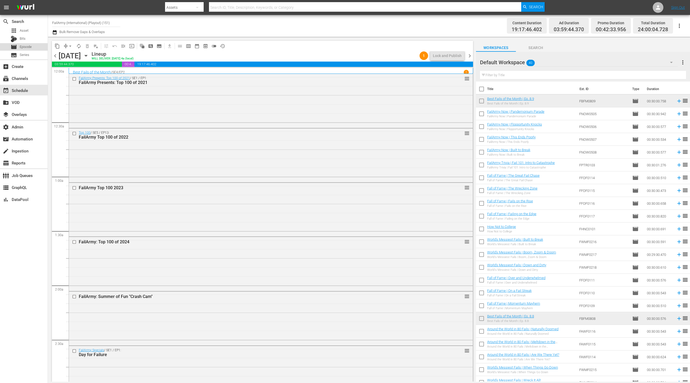
click at [25, 46] on span "Episode" at bounding box center [26, 46] width 12 height 5
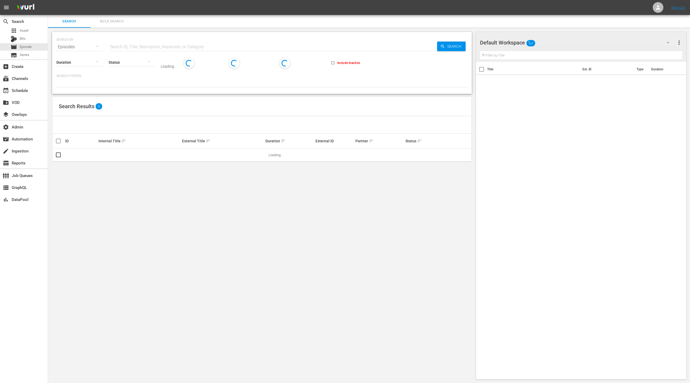
click at [111, 23] on span "Bulk Search" at bounding box center [112, 21] width 36 height 6
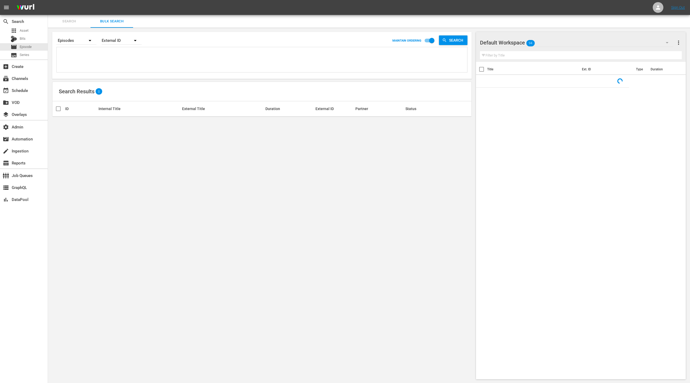
click at [110, 66] on textarea at bounding box center [262, 60] width 409 height 24
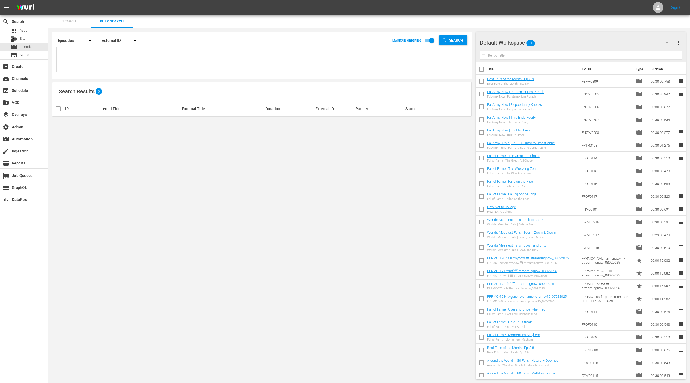
paste textarea "87750091 87750096 37535 82387 106653 106656 139106 139253 68742931 52108957 529…"
type textarea "87750091 87750096 37535 82387 106653 106656 139106 139253 68742931 52108957 529…"
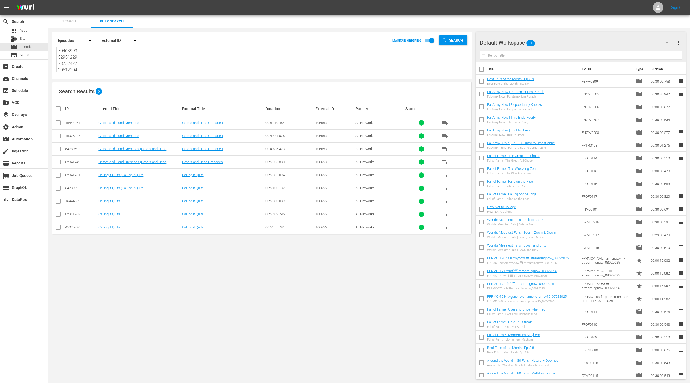
type textarea "87750091 87750096 37535 82387 106653 106656 139106 139253 68742931 52108957 529…"
click at [680, 44] on span "more_vert" at bounding box center [679, 42] width 6 height 6
drag, startPoint x: 653, startPoint y: 52, endPoint x: 610, endPoint y: 71, distance: 47.7
click at [653, 52] on div "Clear All Workspace Items" at bounding box center [644, 53] width 63 height 10
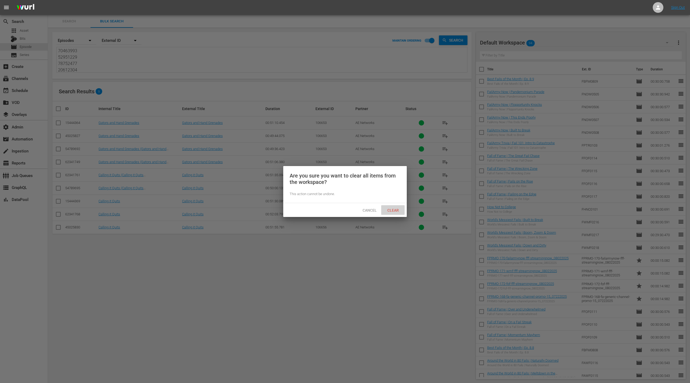
click at [397, 210] on span "Clear" at bounding box center [393, 210] width 20 height 4
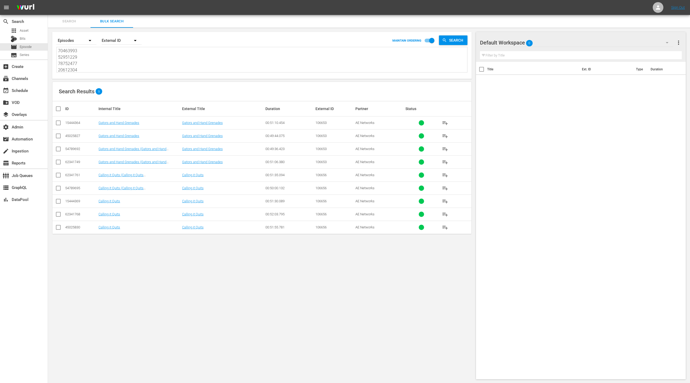
click at [96, 63] on textarea "87750091 87750096 37535 82387 106653 106656 139106 139253 68742931 52108957 529…" at bounding box center [262, 60] width 409 height 24
click at [115, 40] on div "External ID" at bounding box center [122, 40] width 40 height 15
drag, startPoint x: 119, startPoint y: 64, endPoint x: 156, endPoint y: 66, distance: 36.5
click at [121, 64] on div "[PERSON_NAME] ID" at bounding box center [124, 64] width 32 height 9
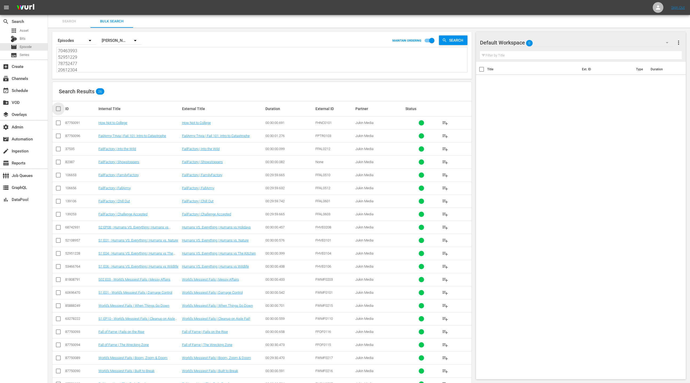
click at [60, 109] on input "checkbox" at bounding box center [60, 108] width 11 height 6
checkbox input "true"
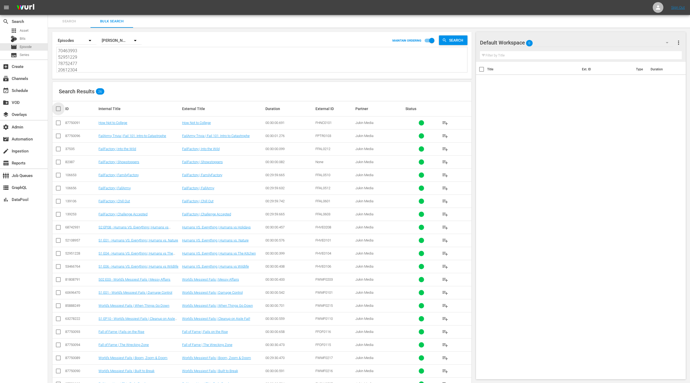
checkbox input "true"
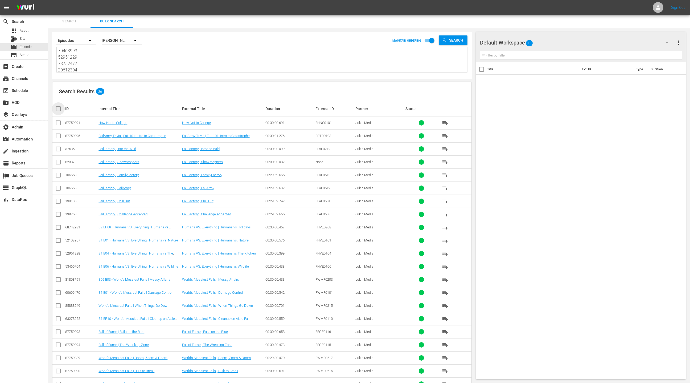
checkbox input "true"
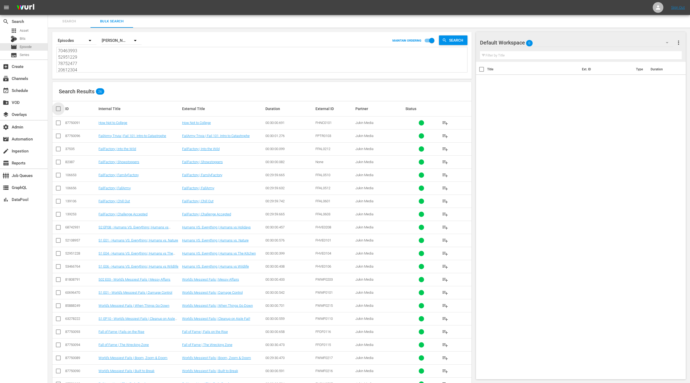
checkbox input "true"
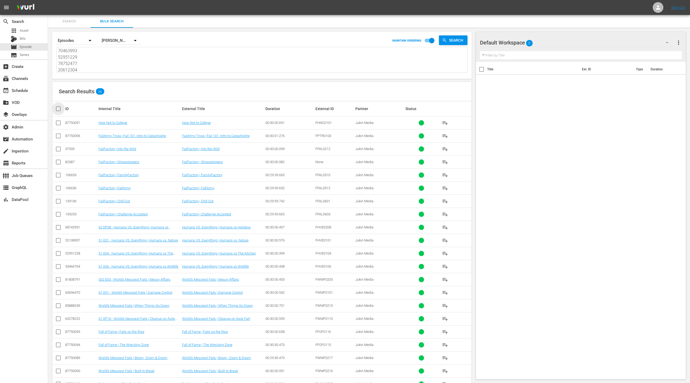
checkbox input "true"
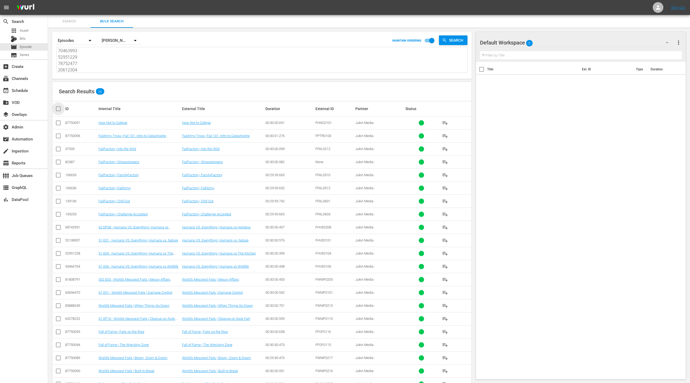
checkbox input "true"
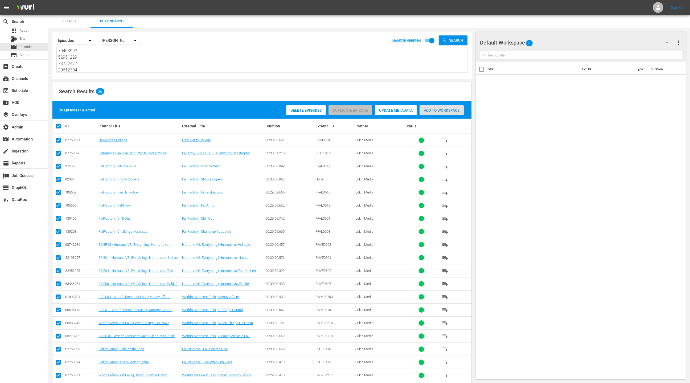
click at [433, 113] on div "Add to Workspace" at bounding box center [442, 110] width 44 height 10
click at [34, 90] on div "event_available Schedule" at bounding box center [24, 90] width 48 height 11
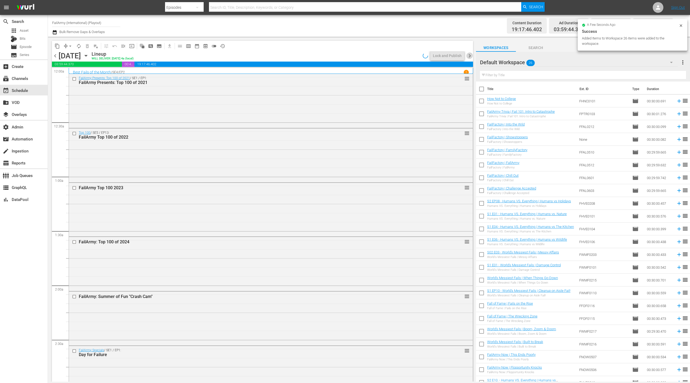
click at [471, 57] on span "chevron_right" at bounding box center [470, 55] width 7 height 7
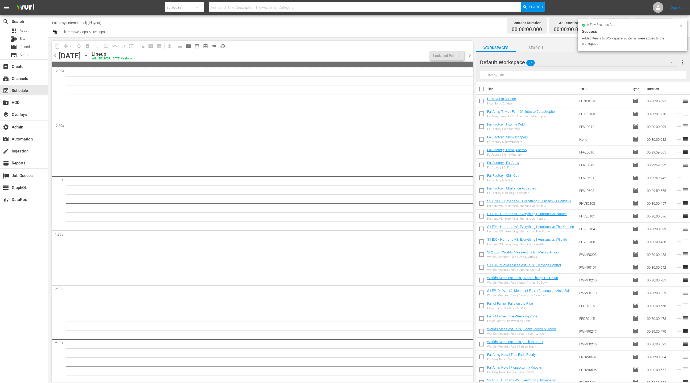
click at [482, 90] on input "checkbox" at bounding box center [481, 89] width 11 height 11
checkbox input "true"
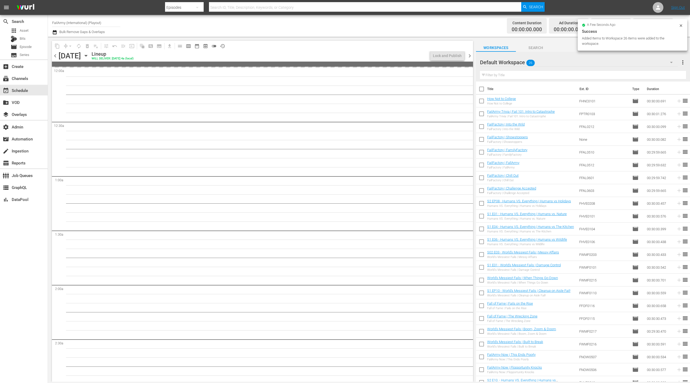
checkbox input "true"
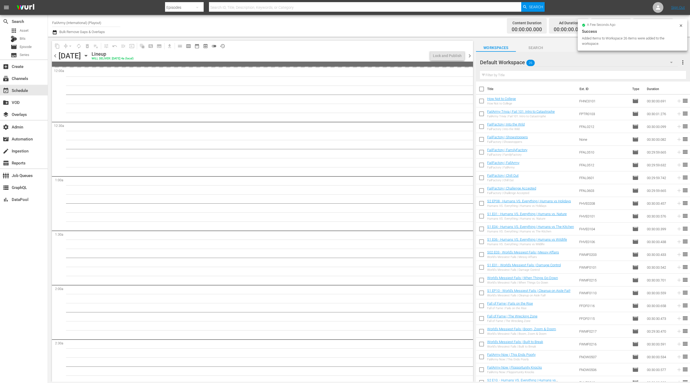
checkbox input "true"
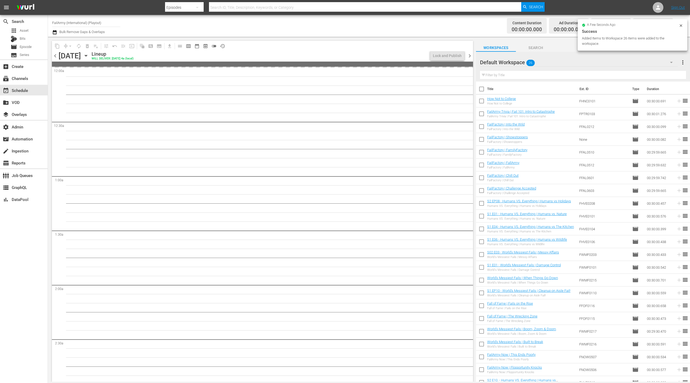
checkbox input "true"
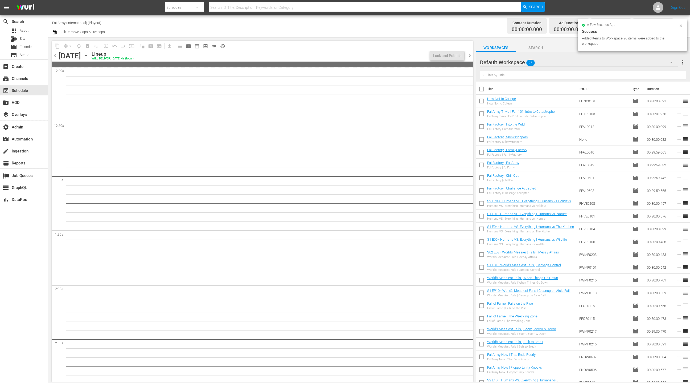
checkbox input "true"
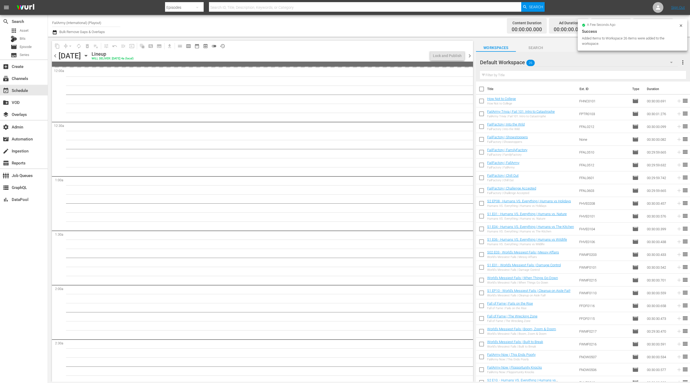
checkbox input "true"
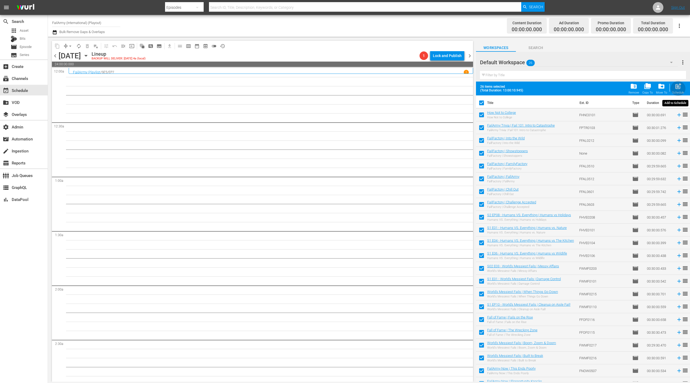
click at [676, 88] on span "post_add" at bounding box center [678, 86] width 7 height 7
checkbox input "false"
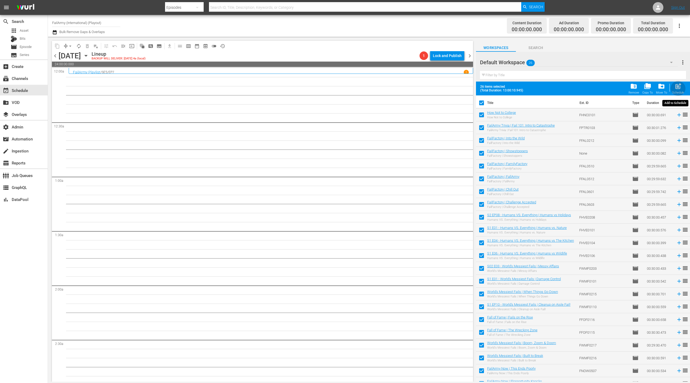
checkbox input "false"
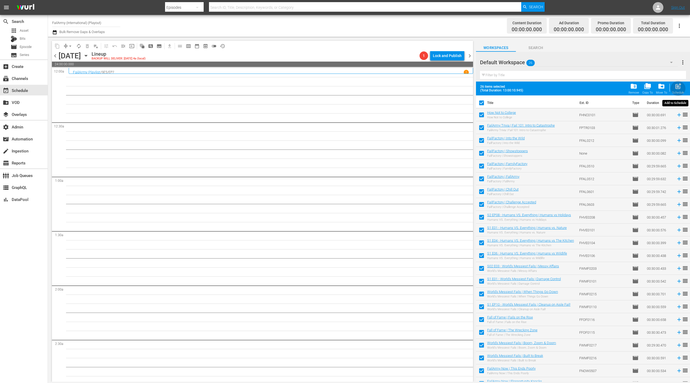
checkbox input "false"
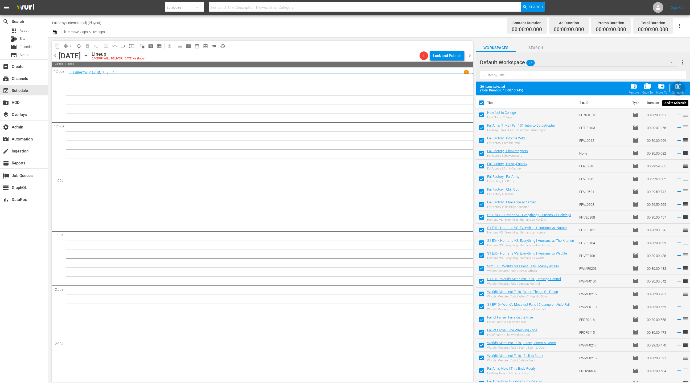
checkbox input "false"
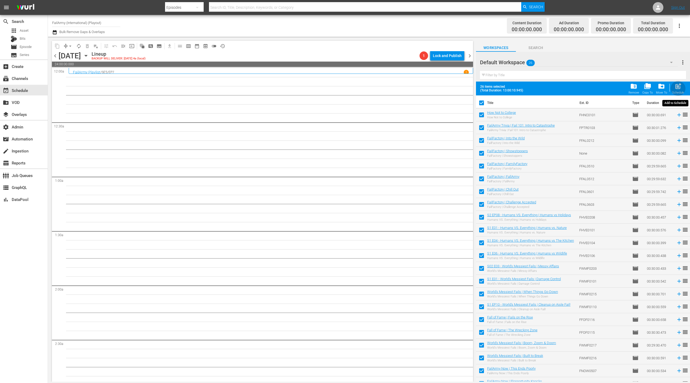
checkbox input "false"
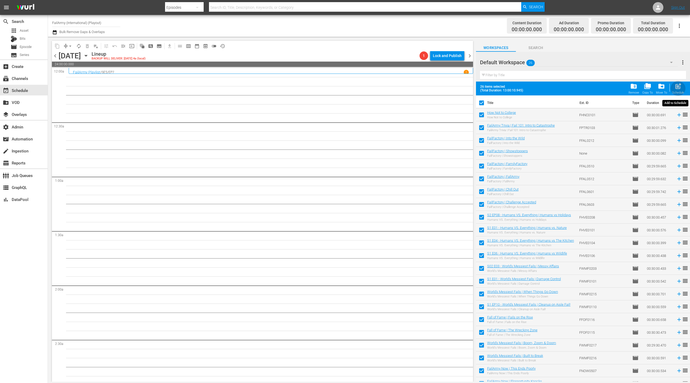
checkbox input "false"
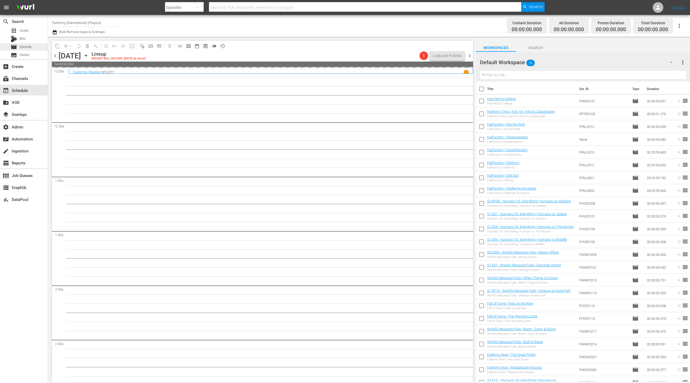
click at [37, 46] on div "movie Episode" at bounding box center [24, 46] width 48 height 7
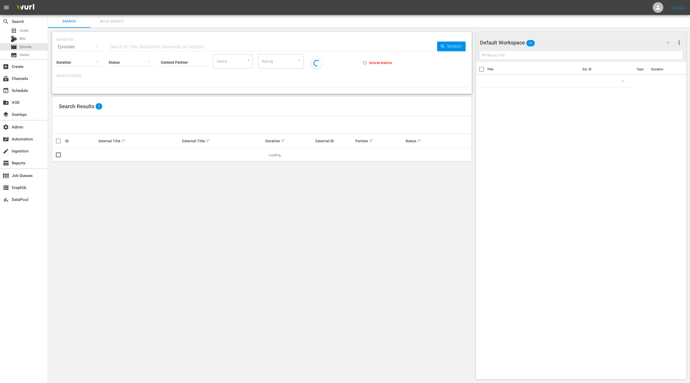
click at [108, 22] on span "Bulk Search" at bounding box center [112, 21] width 36 height 6
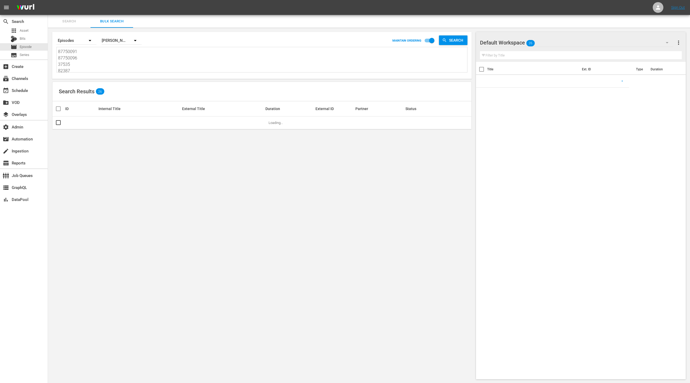
click at [105, 64] on textarea "87750091 87750096 37535 82387 106653 106656 139106 139253 68742931 52108957 529…" at bounding box center [262, 60] width 409 height 24
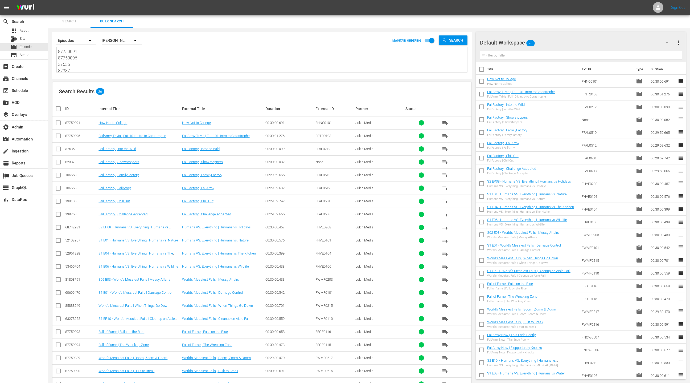
paste textarea "2063833 2590054 85888256 87750098 37535 82390 87750091 87750096 394267 394272 8…"
type textarea "2063833 2590054 85888256 87750098 37535 82390 87750091 87750096 394267 394272 8…"
click at [678, 44] on span "more_vert" at bounding box center [679, 42] width 6 height 6
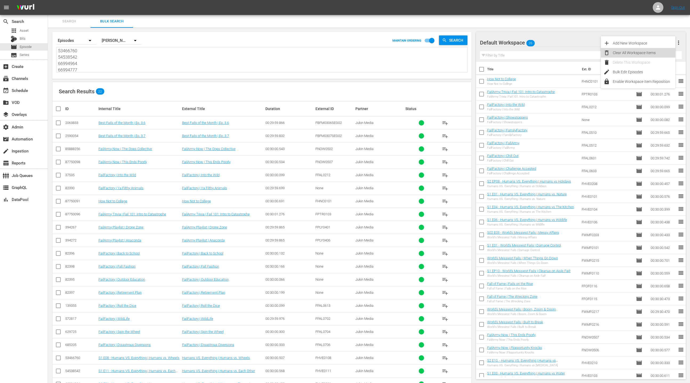
drag, startPoint x: 655, startPoint y: 52, endPoint x: 653, endPoint y: 54, distance: 2.8
click at [655, 52] on div "Clear All Workspace Items" at bounding box center [644, 53] width 63 height 10
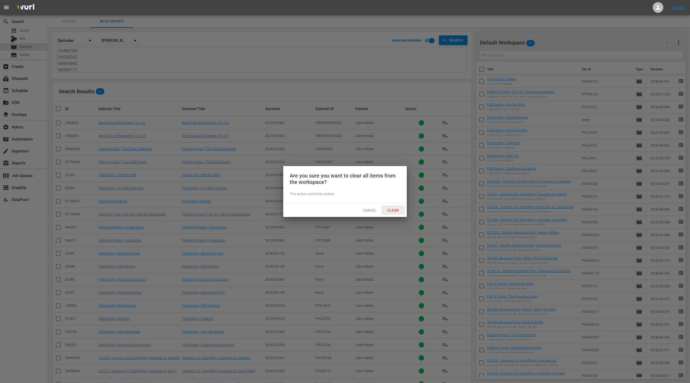
drag, startPoint x: 396, startPoint y: 210, endPoint x: 390, endPoint y: 198, distance: 13.7
click at [396, 210] on span "Clear" at bounding box center [393, 210] width 20 height 4
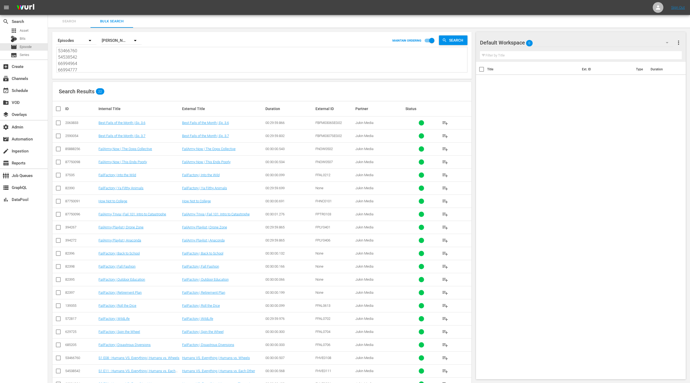
click at [62, 109] on input "checkbox" at bounding box center [60, 108] width 11 height 6
checkbox input "true"
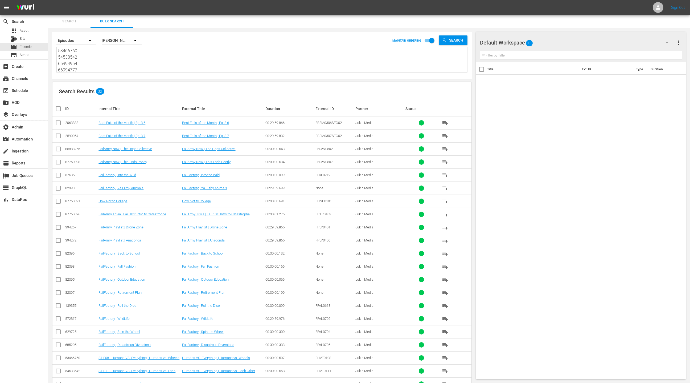
checkbox input "true"
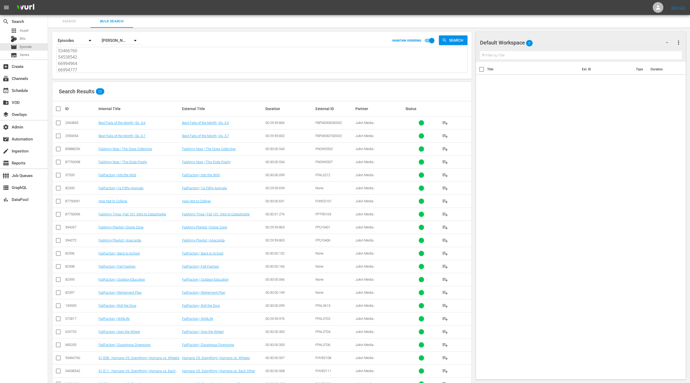
checkbox input "true"
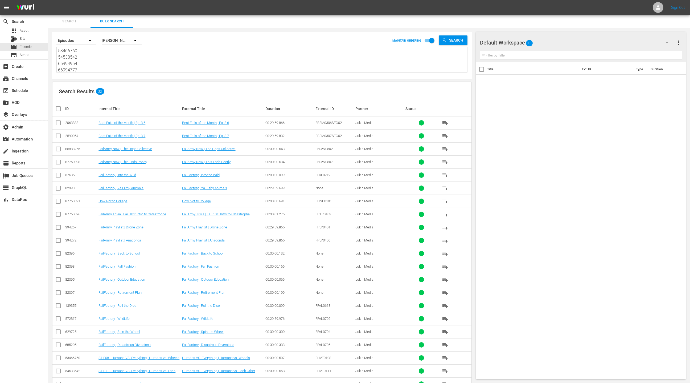
checkbox input "true"
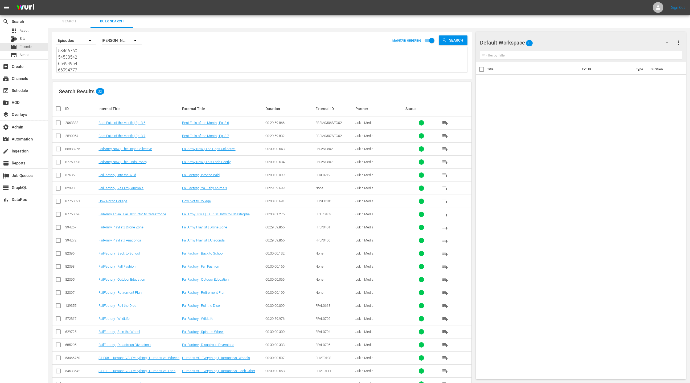
checkbox input "true"
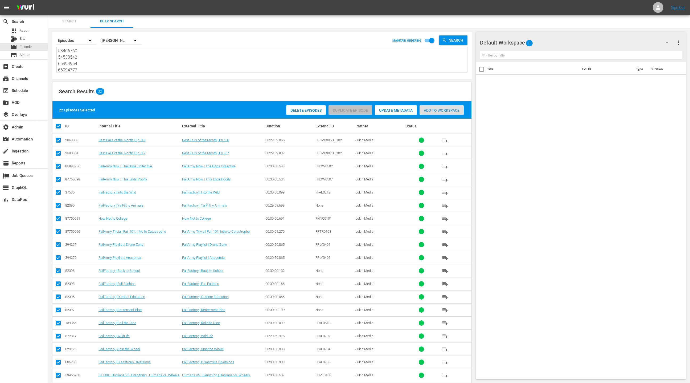
drag, startPoint x: 441, startPoint y: 113, endPoint x: 209, endPoint y: 86, distance: 233.6
click at [441, 113] on div "Add to Workspace" at bounding box center [442, 110] width 44 height 10
click at [32, 91] on div "event_available Schedule" at bounding box center [24, 90] width 48 height 11
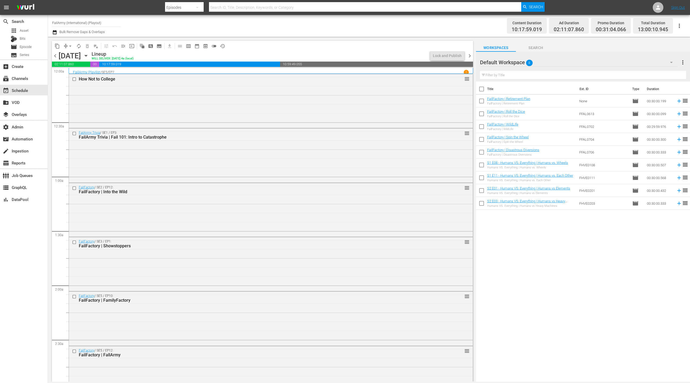
click at [483, 90] on input "checkbox" at bounding box center [481, 89] width 11 height 11
checkbox input "true"
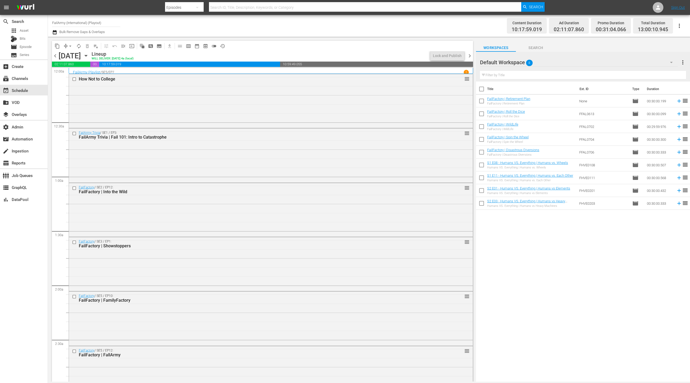
checkbox input "true"
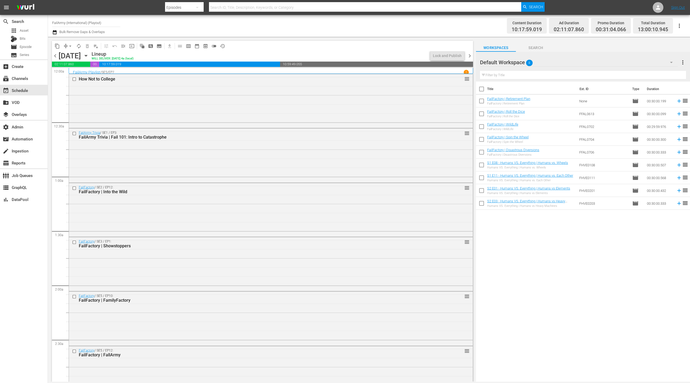
checkbox input "true"
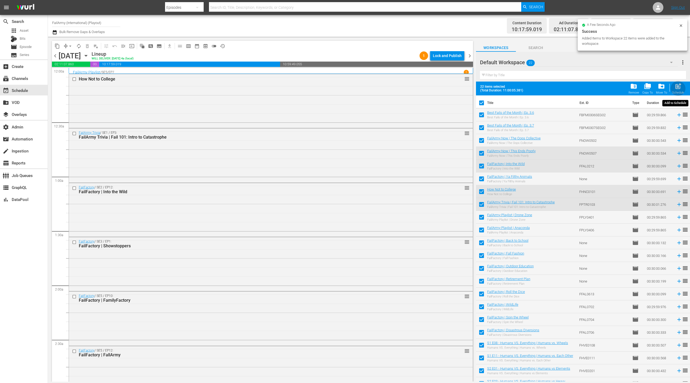
click at [678, 87] on span "post_add" at bounding box center [678, 86] width 7 height 7
checkbox input "false"
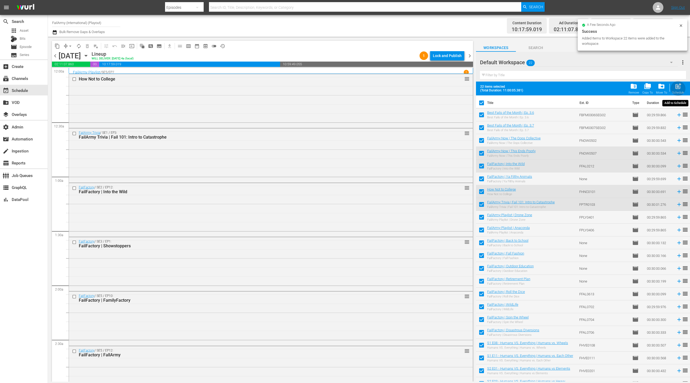
checkbox input "false"
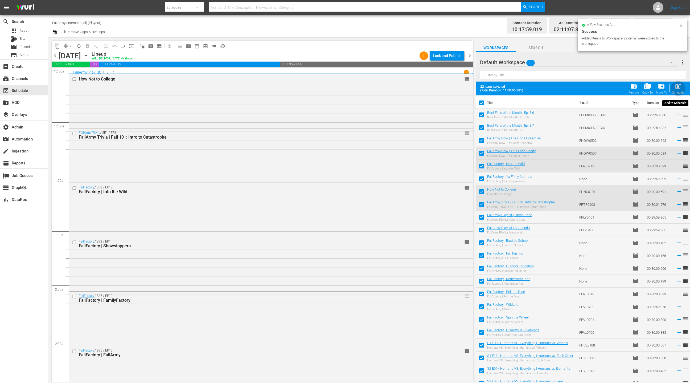
checkbox input "false"
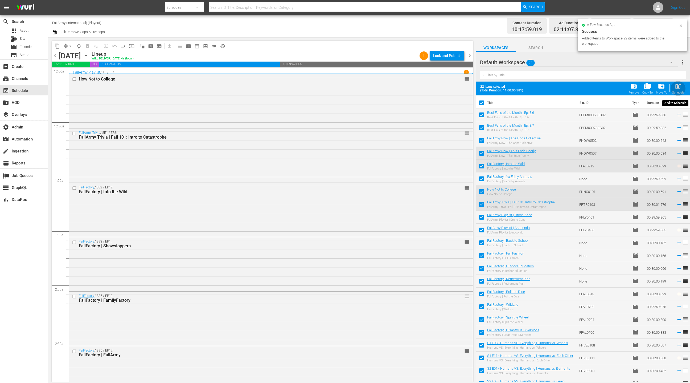
checkbox input "false"
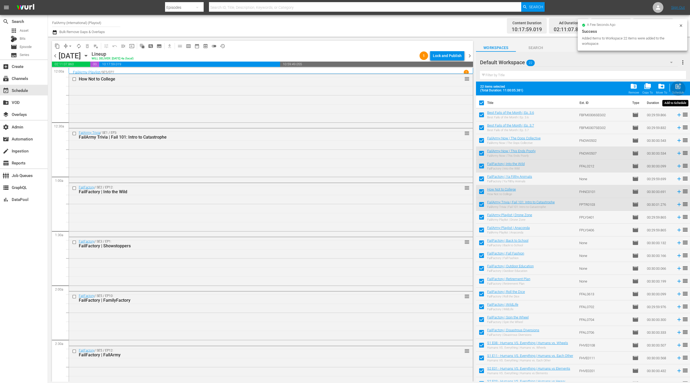
checkbox input "false"
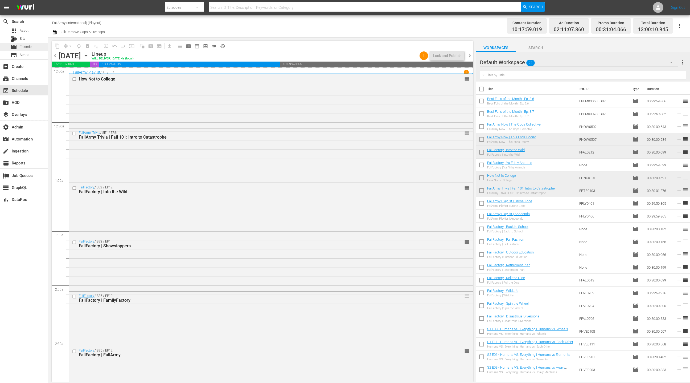
click at [33, 45] on div "movie Episode" at bounding box center [24, 46] width 48 height 7
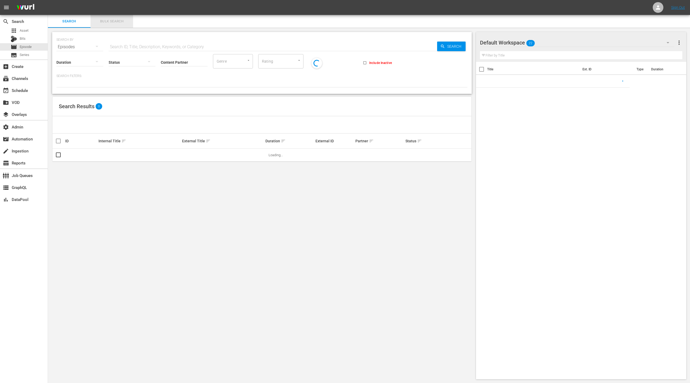
click at [112, 20] on span "Bulk Search" at bounding box center [112, 21] width 36 height 6
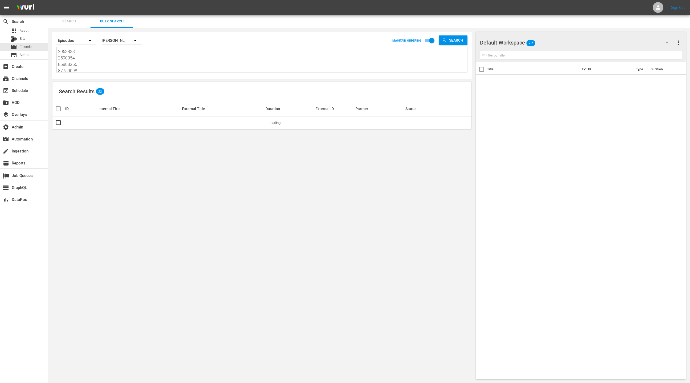
click at [114, 57] on textarea "2063833 2590054 85888256 87750098 37535 82390 87750091 87750096 394267 394272 8…" at bounding box center [262, 60] width 409 height 24
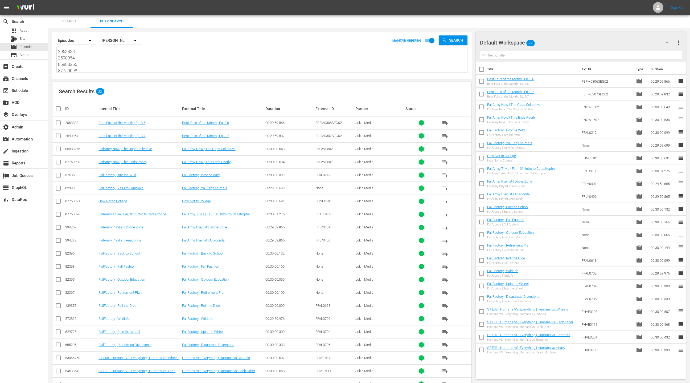
paste textarea "491070 609475 87933100 739464 78752477 79874091 79874094 79874088 394268 394270…"
type textarea "491070 609475 87933100 739464 78752477 79874091 79874094 79874088 394268 394270…"
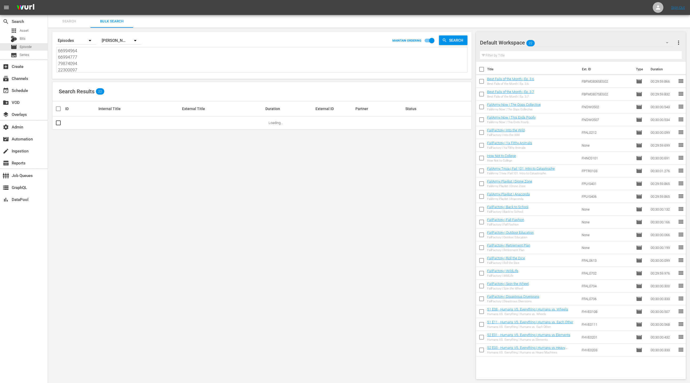
type textarea "491070 609475 87933100 739464 78752477 79874091 79874094 79874088 394268 394270…"
click at [679, 42] on span "more_vert" at bounding box center [679, 42] width 6 height 6
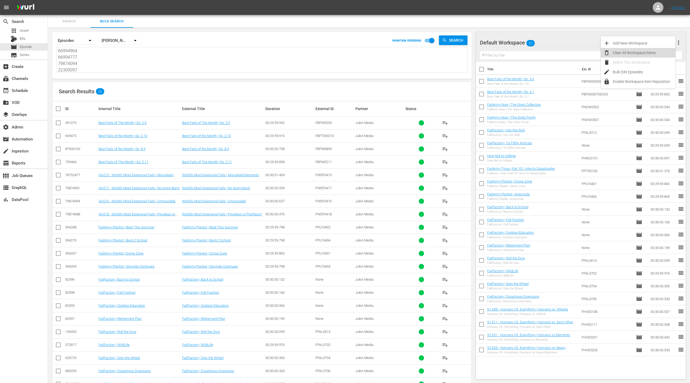
drag, startPoint x: 647, startPoint y: 52, endPoint x: 449, endPoint y: 120, distance: 210.1
click at [647, 52] on div "Clear All Workspace Items" at bounding box center [644, 53] width 63 height 10
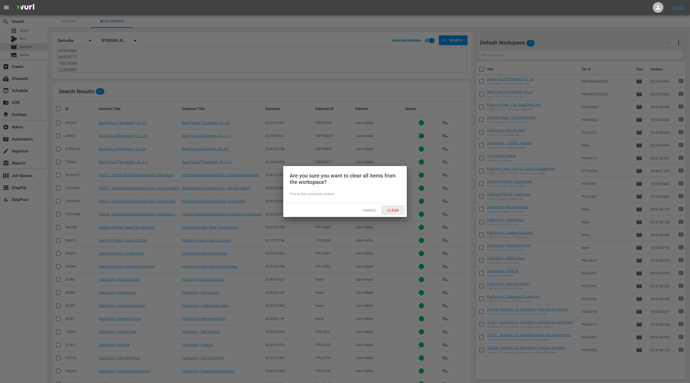
click at [401, 210] on span "Clear" at bounding box center [393, 210] width 20 height 4
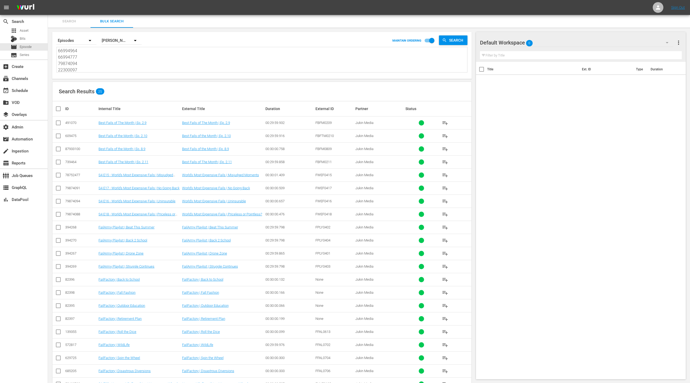
click at [61, 109] on input "checkbox" at bounding box center [60, 108] width 11 height 6
checkbox input "true"
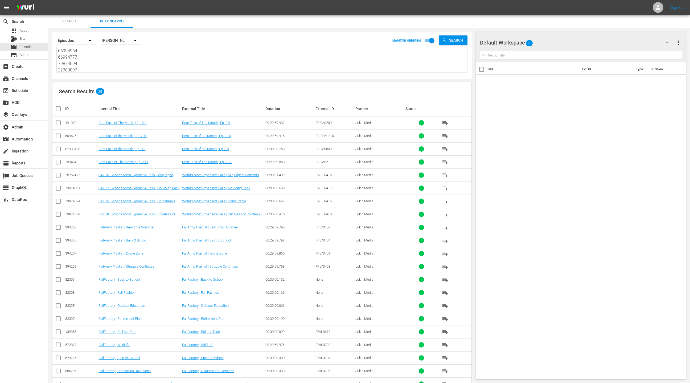
checkbox input "true"
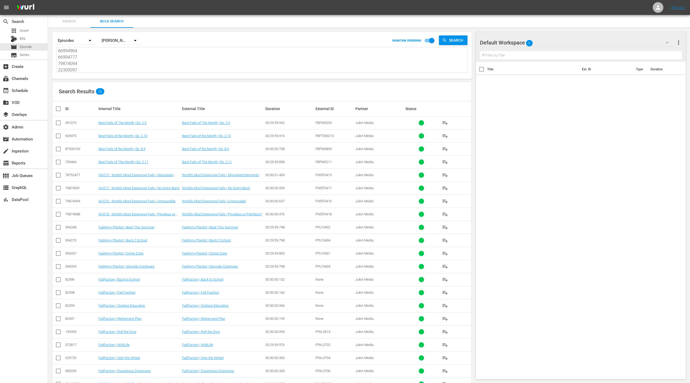
checkbox input "true"
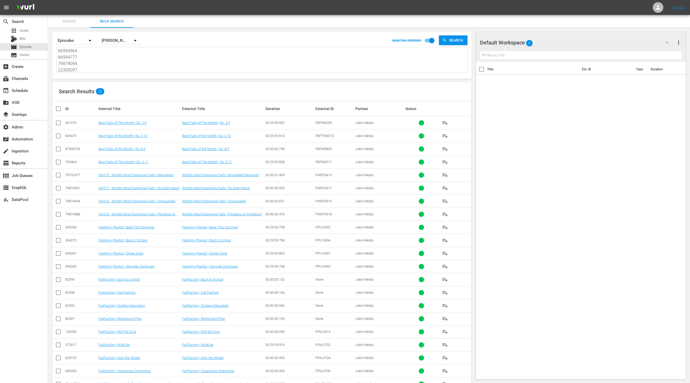
checkbox input "true"
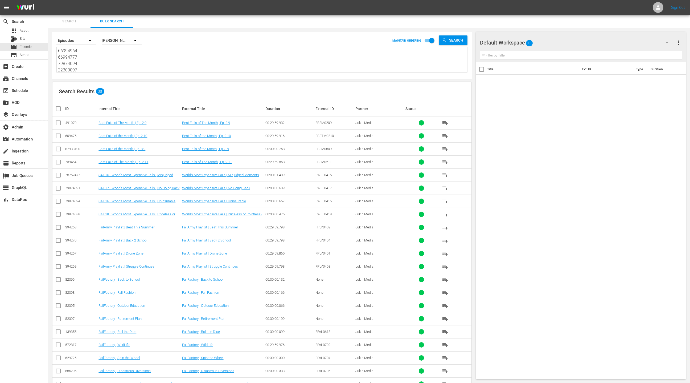
checkbox input "true"
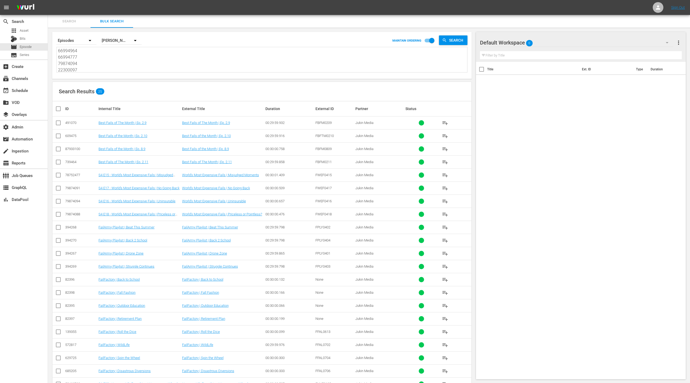
checkbox input "true"
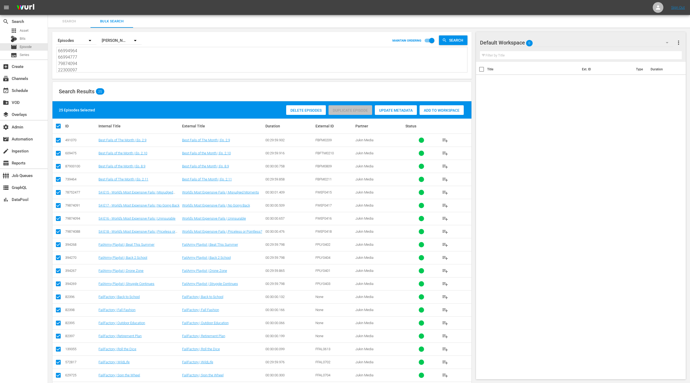
drag, startPoint x: 447, startPoint y: 113, endPoint x: 429, endPoint y: 108, distance: 18.7
click at [447, 113] on div "Add to Workspace" at bounding box center [442, 110] width 44 height 10
click at [29, 91] on div "event_available Schedule" at bounding box center [15, 89] width 30 height 5
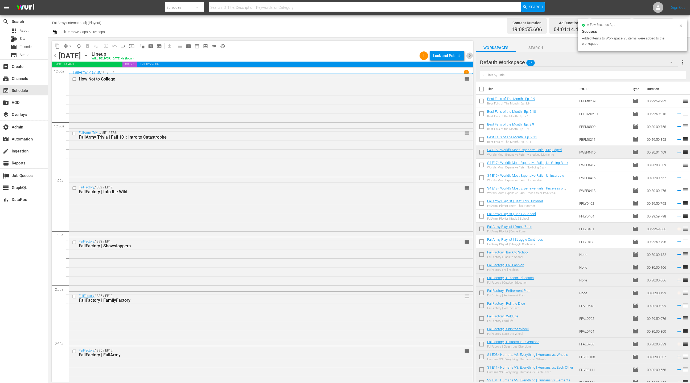
click at [472, 58] on span "chevron_right" at bounding box center [470, 55] width 7 height 7
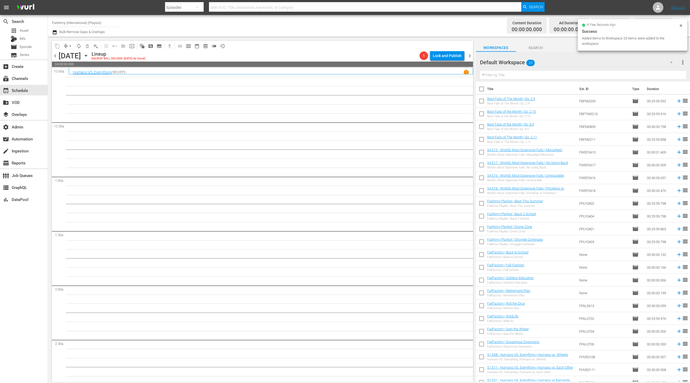
click at [483, 89] on input "checkbox" at bounding box center [481, 89] width 11 height 11
checkbox input "true"
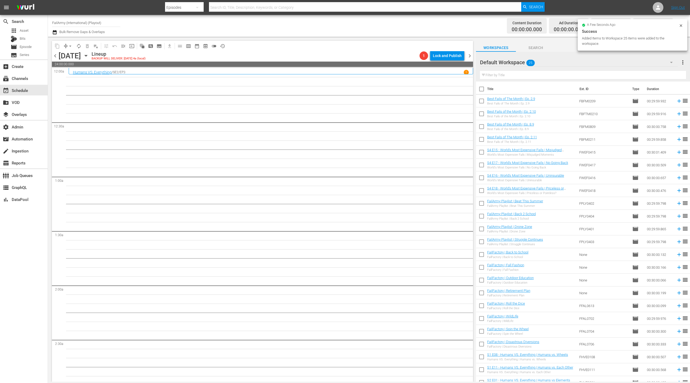
checkbox input "true"
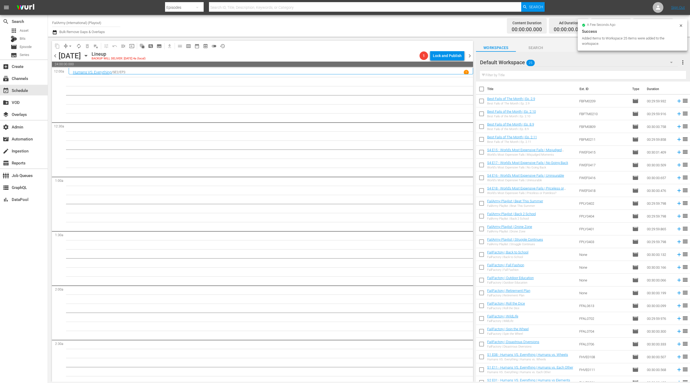
checkbox input "true"
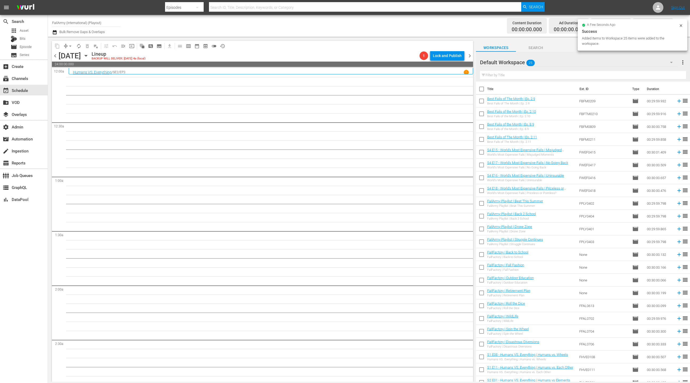
checkbox input "true"
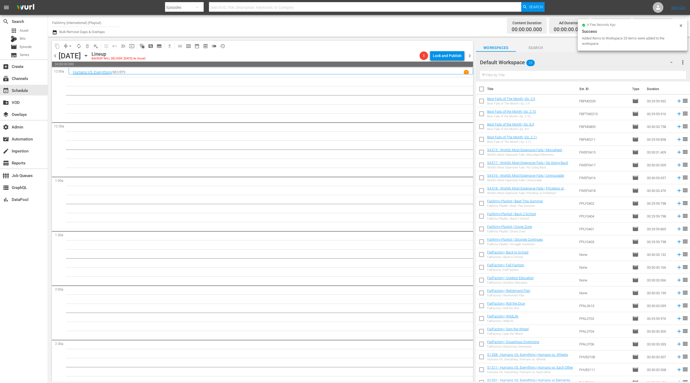
checkbox input "true"
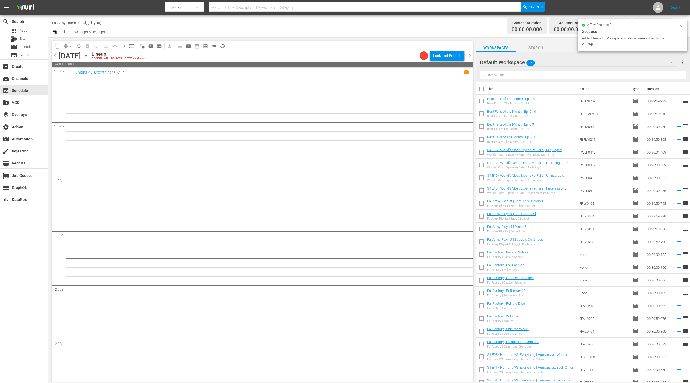
checkbox input "true"
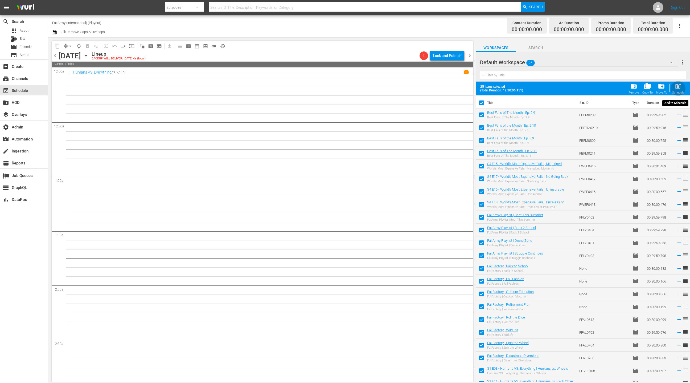
click at [683, 84] on div "post_add Schedule" at bounding box center [679, 89] width 12 height 12
checkbox input "false"
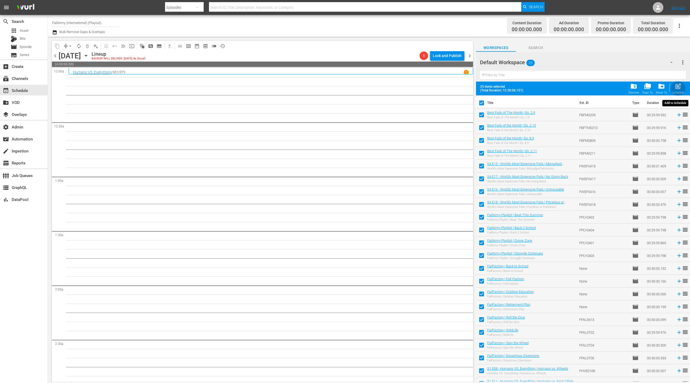
checkbox input "false"
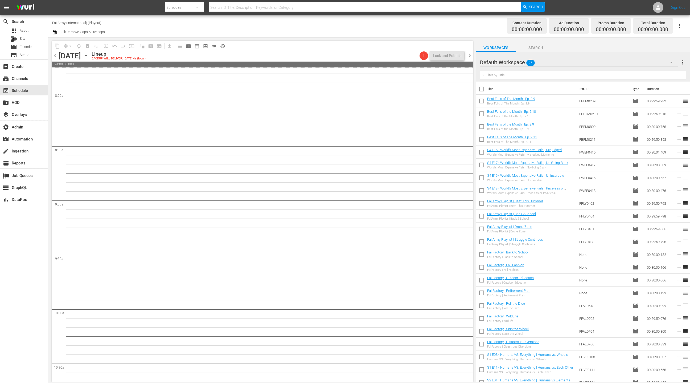
scroll to position [847, 0]
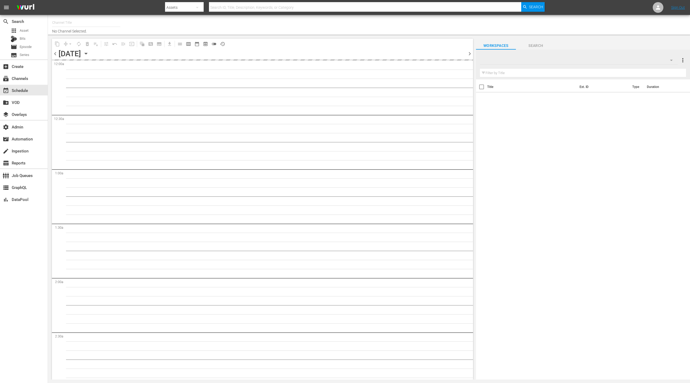
type input "FailArmy (International) (Playout) (151)"
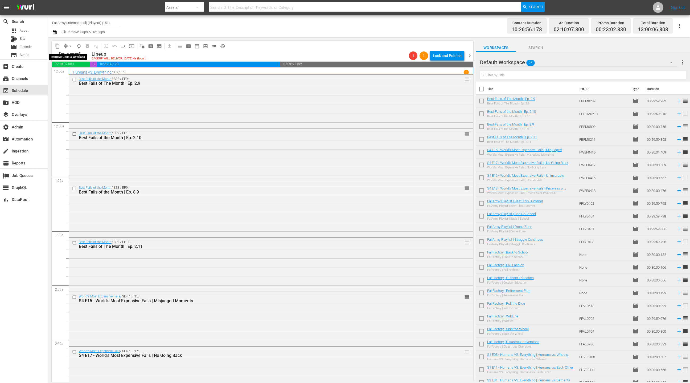
click at [67, 44] on button "arrow_drop_down" at bounding box center [70, 46] width 9 height 9
drag, startPoint x: 74, startPoint y: 74, endPoint x: 297, endPoint y: 155, distance: 237.2
click at [86, 79] on ul "Align to Midnight Align to First Episode Align to End of Previous Day" at bounding box center [71, 65] width 56 height 31
click at [82, 74] on li "Align to End of Previous Day" at bounding box center [71, 74] width 56 height 9
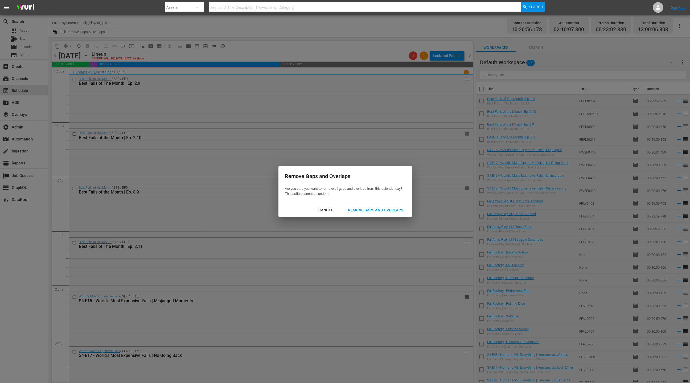
click at [394, 210] on div "Remove Gaps and Overlaps" at bounding box center [376, 210] width 64 height 7
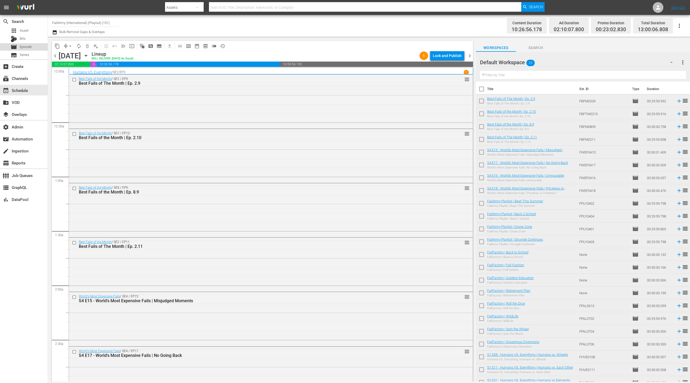
click at [36, 48] on div "movie Episode" at bounding box center [24, 46] width 48 height 7
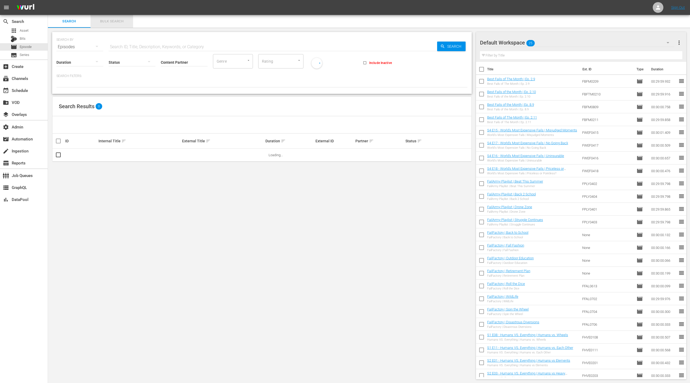
click at [113, 23] on span "Bulk Search" at bounding box center [112, 21] width 36 height 6
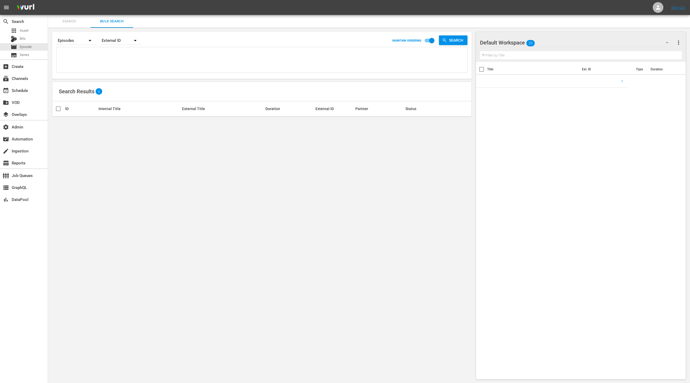
click at [112, 58] on textarea at bounding box center [262, 60] width 409 height 24
paste textarea "3180261 3592066 85888255 9481109 37536 82391 139291 139324 394268 394273 118548…"
type textarea "3180261 3592066 85888255 9481109 37536 82391 139291 139324 394268 394273 118548…"
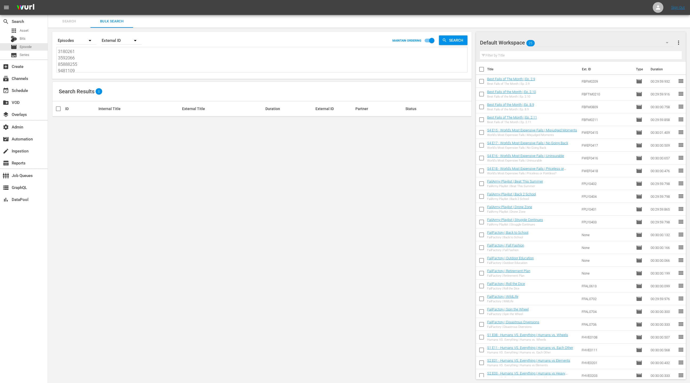
scroll to position [0, 0]
type textarea "3180261 3592066 85888255 9481109 37536 82391 139291 139324 394268 394273 118548…"
click at [117, 39] on div "External ID" at bounding box center [122, 40] width 40 height 15
click at [123, 63] on div "[PERSON_NAME] ID" at bounding box center [124, 64] width 32 height 9
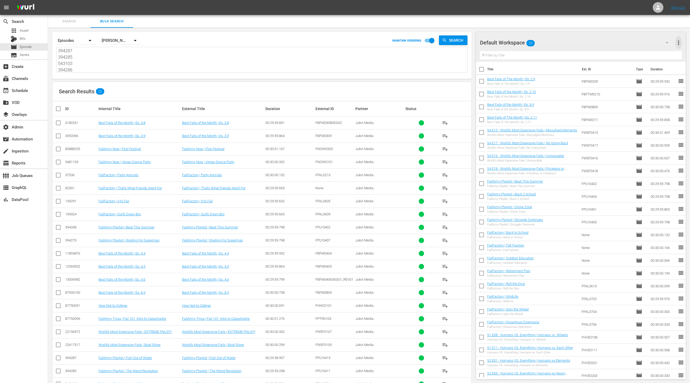
click at [676, 43] on span "more_vert" at bounding box center [679, 42] width 6 height 6
drag, startPoint x: 655, startPoint y: 55, endPoint x: 622, endPoint y: 69, distance: 35.7
click at [651, 57] on div "Clear All Workspace Items" at bounding box center [644, 53] width 63 height 10
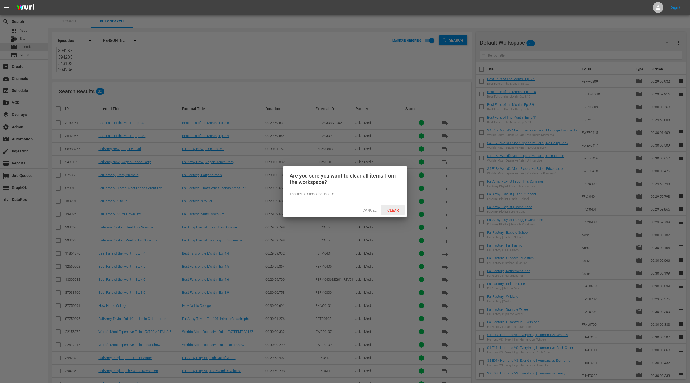
click at [401, 213] on div "Clear" at bounding box center [392, 210] width 23 height 10
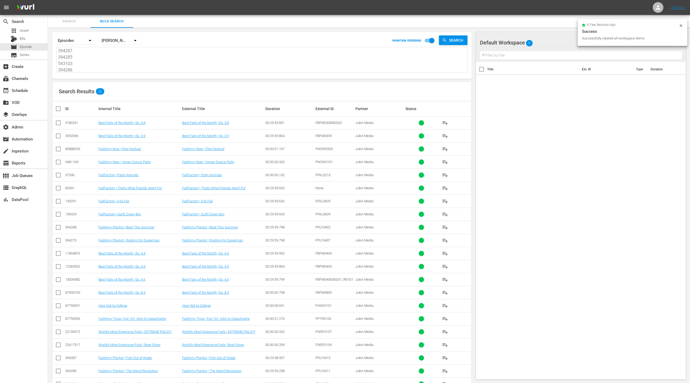
click at [57, 109] on input "checkbox" at bounding box center [60, 108] width 11 height 6
checkbox input "true"
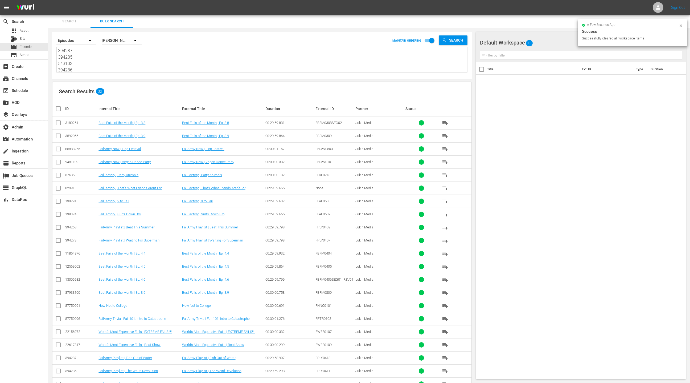
checkbox input "true"
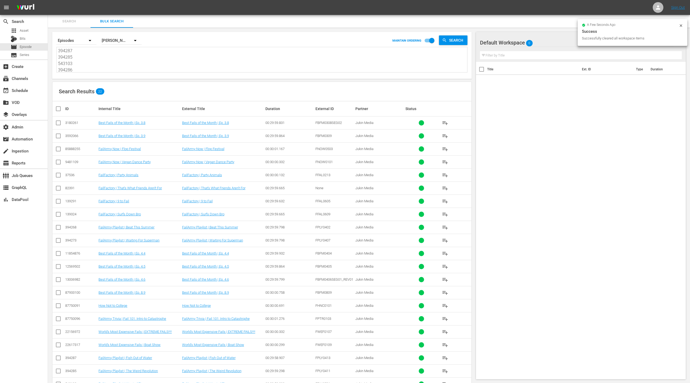
checkbox input "true"
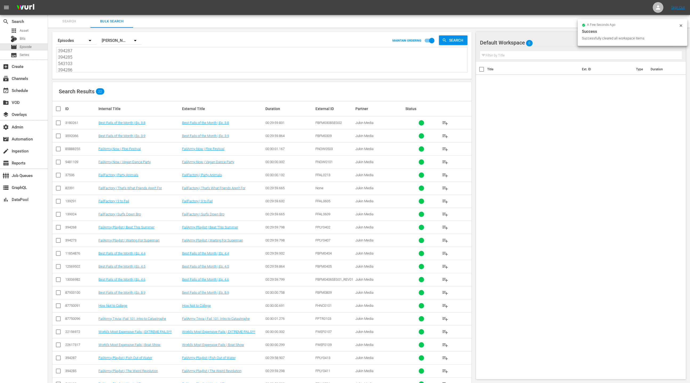
checkbox input "true"
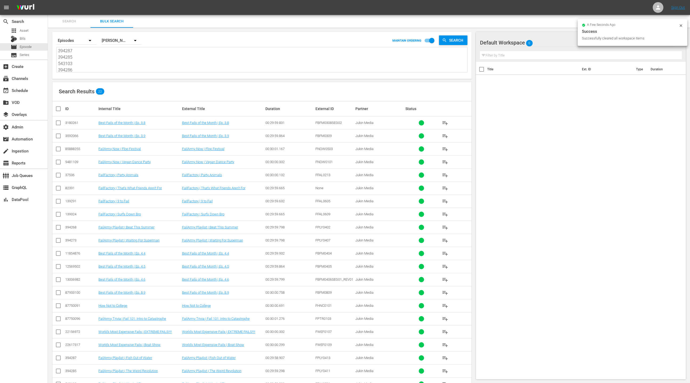
checkbox input "true"
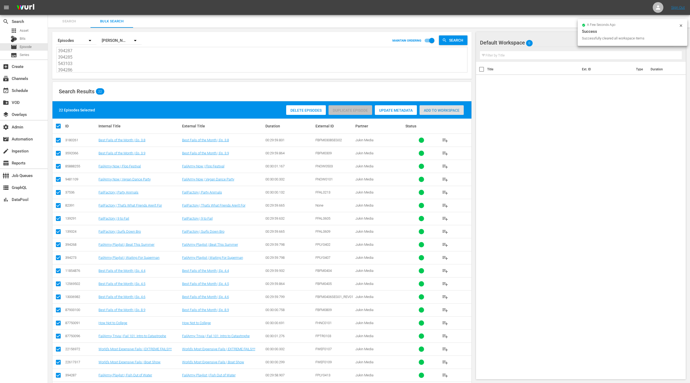
click at [438, 113] on div "Add to Workspace" at bounding box center [442, 110] width 44 height 10
click at [17, 89] on div "event_available Schedule" at bounding box center [15, 89] width 30 height 5
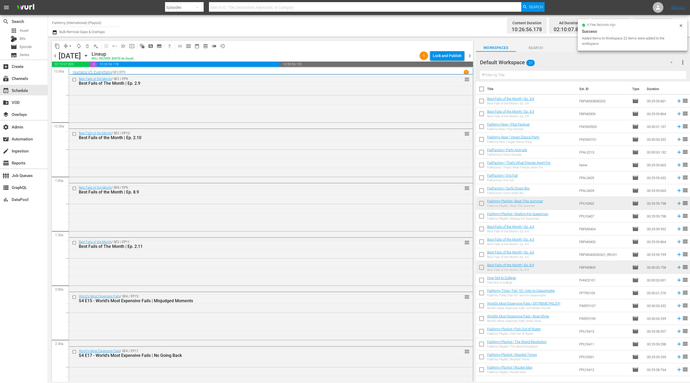
click at [482, 89] on input "checkbox" at bounding box center [481, 89] width 11 height 11
checkbox input "true"
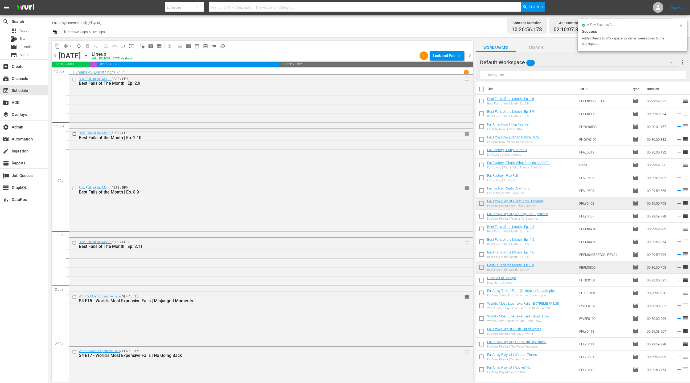
checkbox input "true"
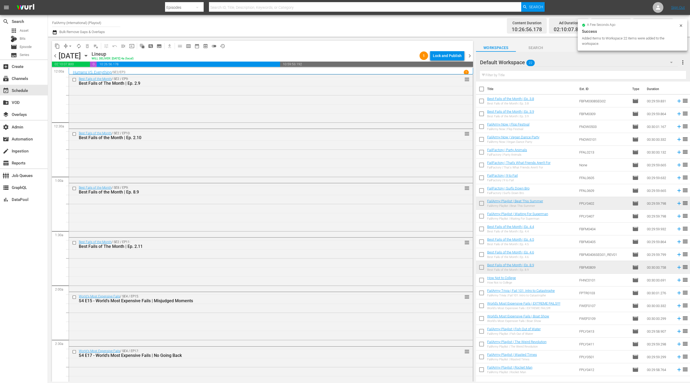
checkbox input "true"
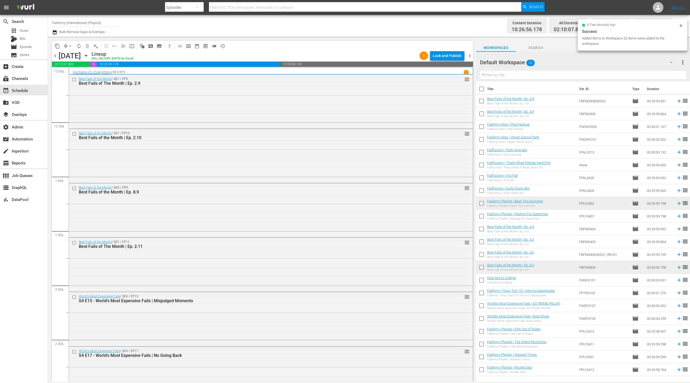
checkbox input "true"
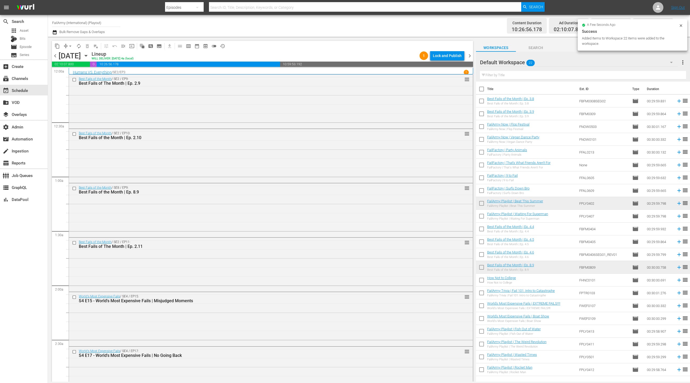
checkbox input "true"
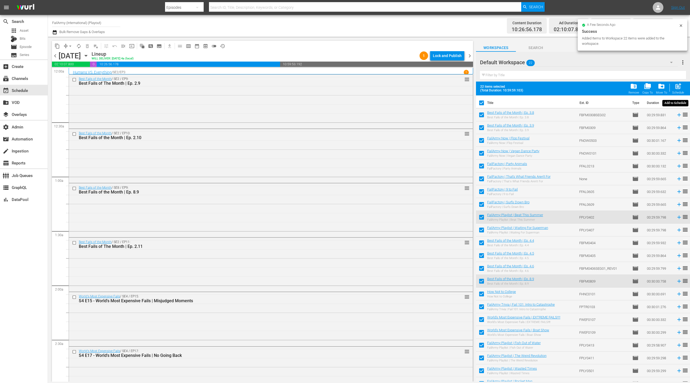
click at [682, 86] on span "post_add" at bounding box center [678, 86] width 7 height 7
checkbox input "false"
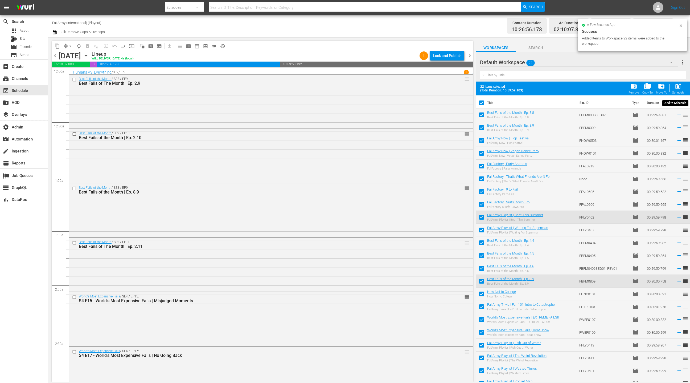
checkbox input "false"
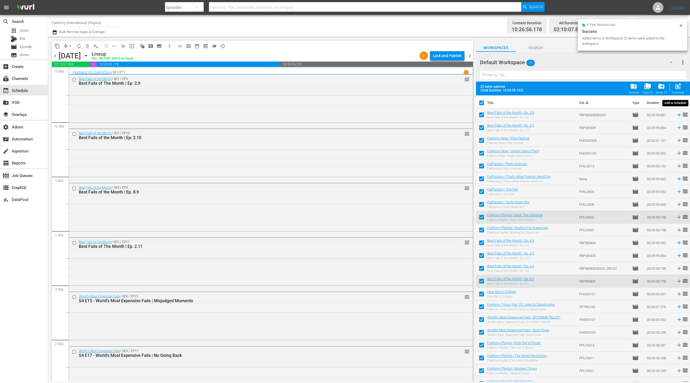
checkbox input "false"
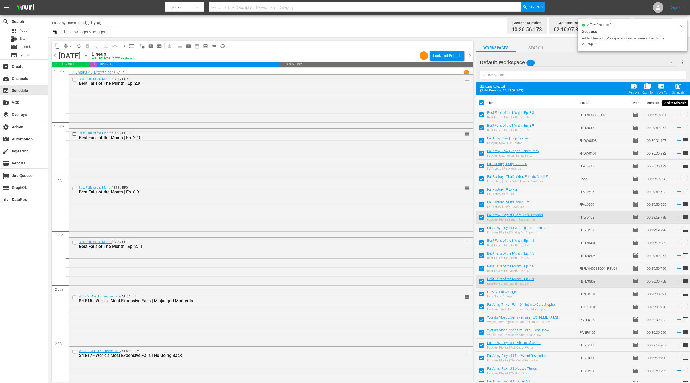
checkbox input "false"
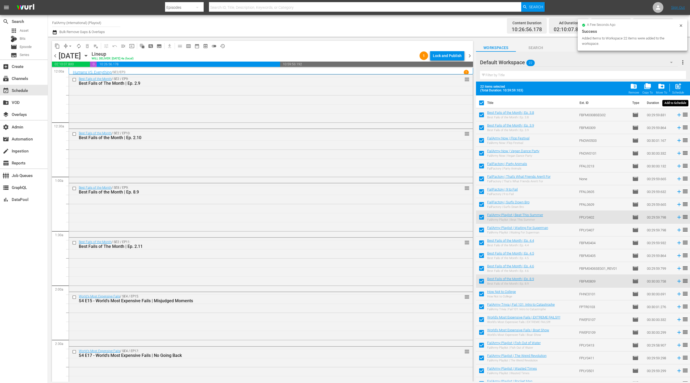
checkbox input "false"
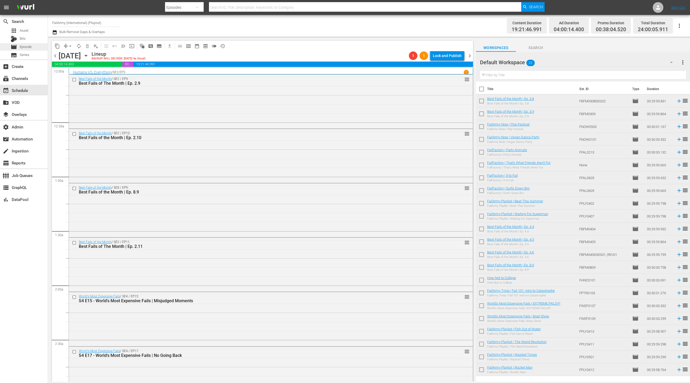
click at [35, 47] on div "movie Episode" at bounding box center [24, 46] width 48 height 7
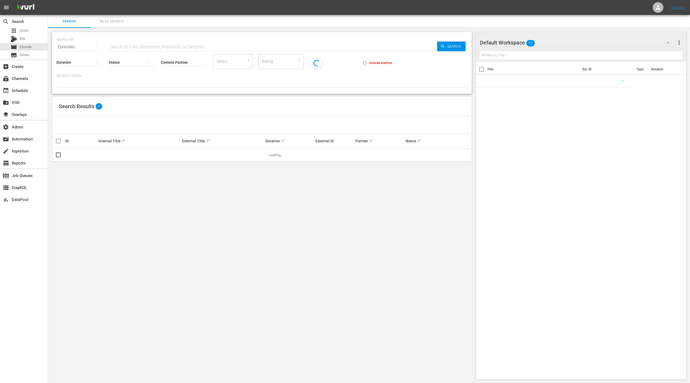
click at [104, 23] on span "Bulk Search" at bounding box center [112, 21] width 36 height 6
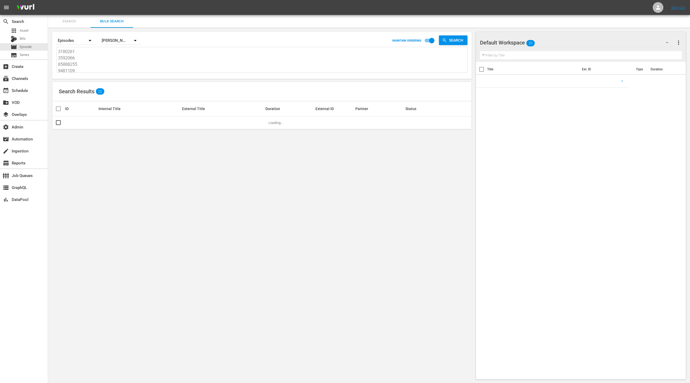
click at [112, 58] on textarea "3180261 3592066 85888255 9481109 37536 82391 139291 139324 394268 394273 118548…" at bounding box center [262, 60] width 409 height 24
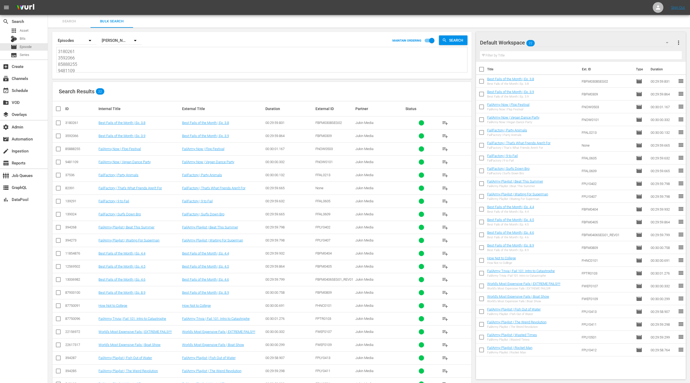
paste textarea "70463995 52108956 53466767 53466762 87750091 87750096 79874089 76055536 8793310…"
type textarea "70463995 52108956 53466767 53466762 87750091 87750096 79874089 76055536 8793310…"
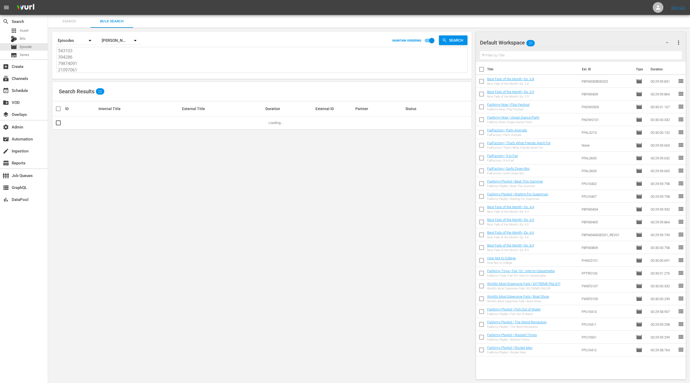
type textarea "70463995 52108956 53466767 53466762 87750091 87750096 79874089 76055536 8793310…"
click at [680, 41] on span "more_vert" at bounding box center [679, 42] width 6 height 6
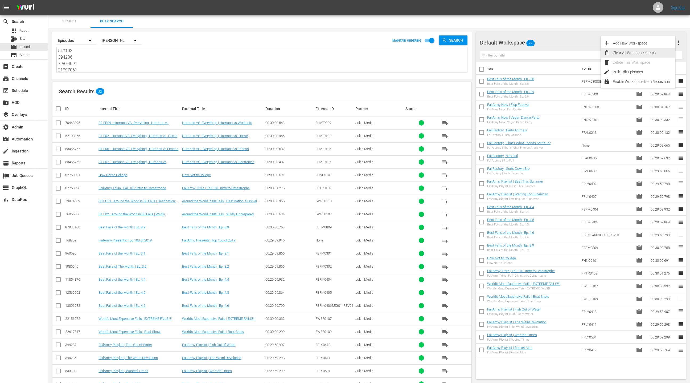
drag, startPoint x: 660, startPoint y: 51, endPoint x: 522, endPoint y: 88, distance: 143.2
click at [660, 51] on div "Clear All Workspace Items" at bounding box center [644, 53] width 63 height 10
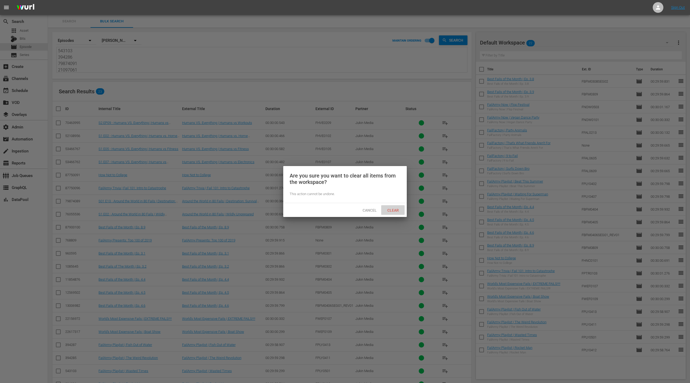
click at [393, 210] on span "Clear" at bounding box center [393, 210] width 20 height 4
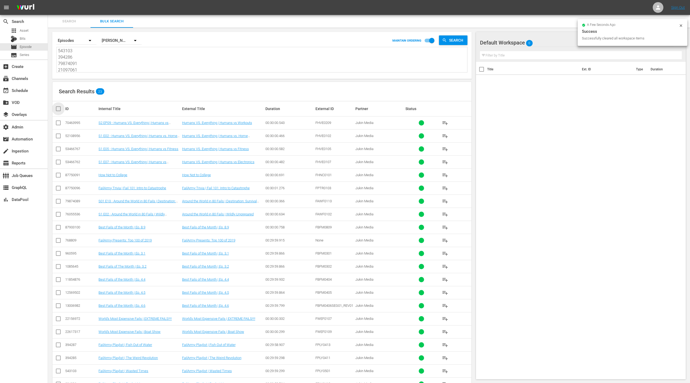
click at [59, 108] on input "checkbox" at bounding box center [60, 108] width 11 height 6
checkbox input "true"
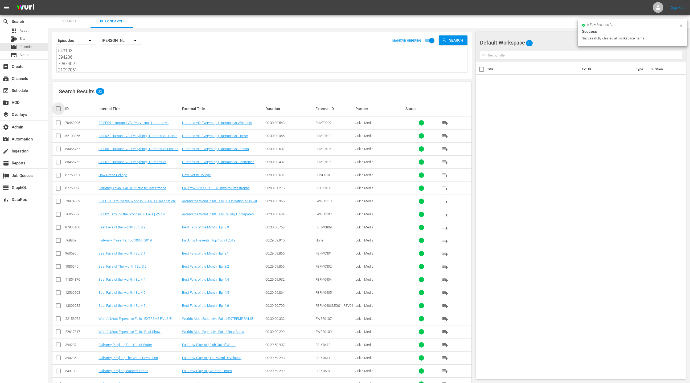
checkbox input "true"
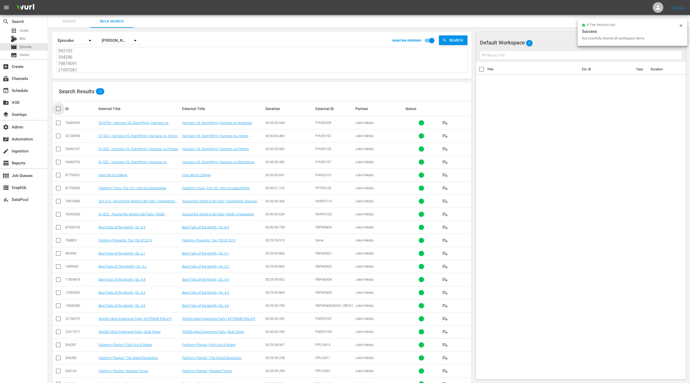
checkbox input "true"
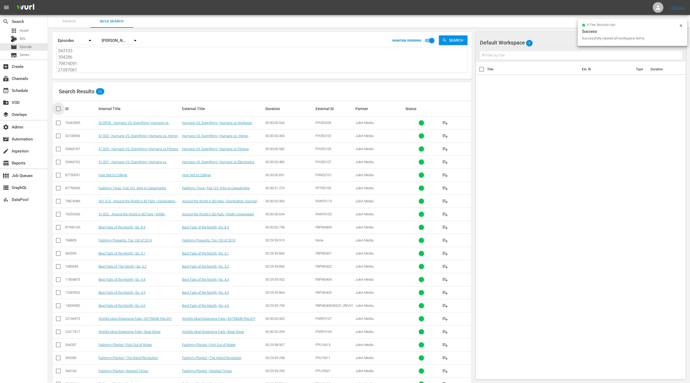
checkbox input "true"
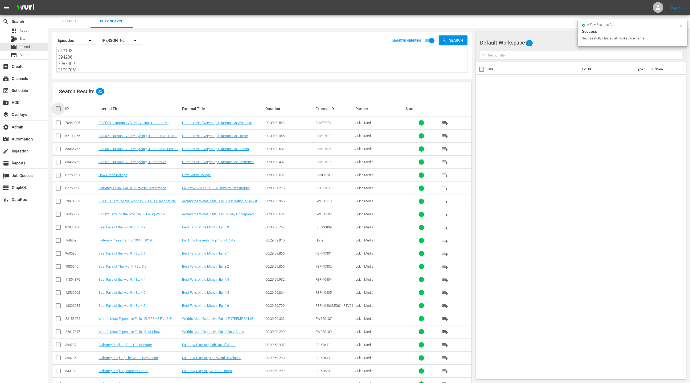
checkbox input "true"
